Goal: Go to known website: Access a specific website the user already knows

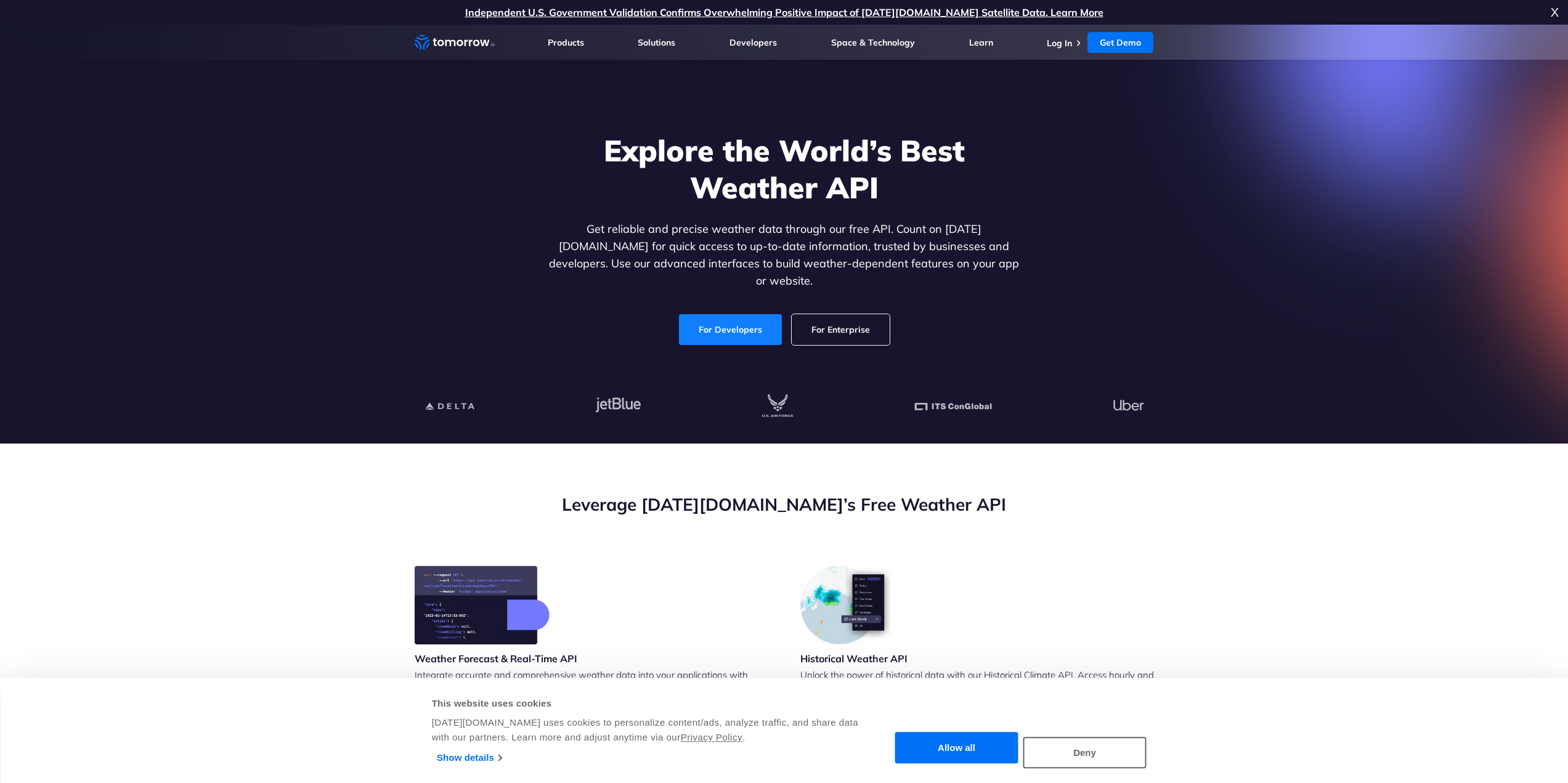
click at [728, 318] on link "For Developers" at bounding box center [730, 329] width 103 height 31
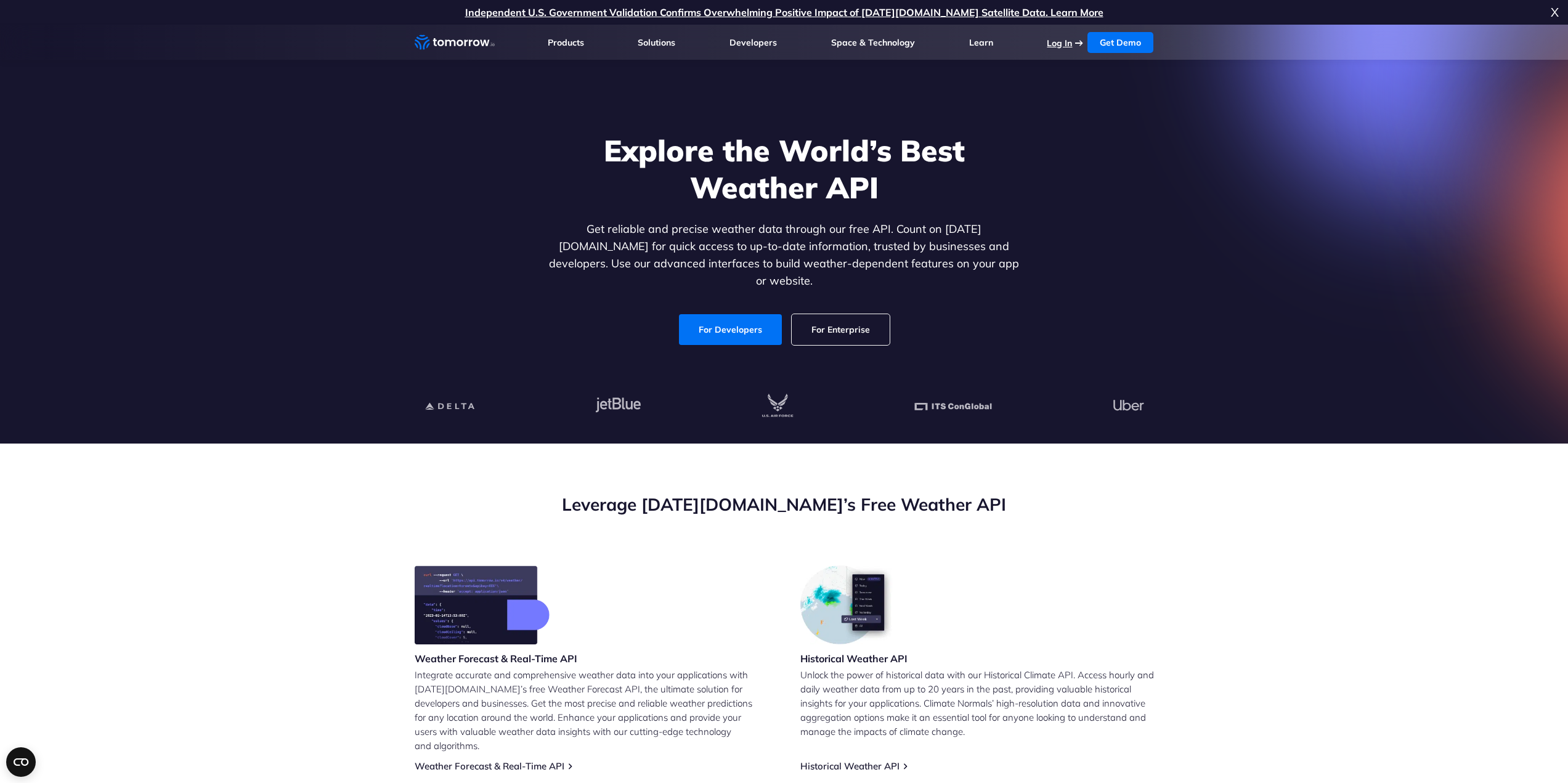
click at [1056, 42] on link "Log In" at bounding box center [1060, 43] width 25 height 11
